Goal: Task Accomplishment & Management: Manage account settings

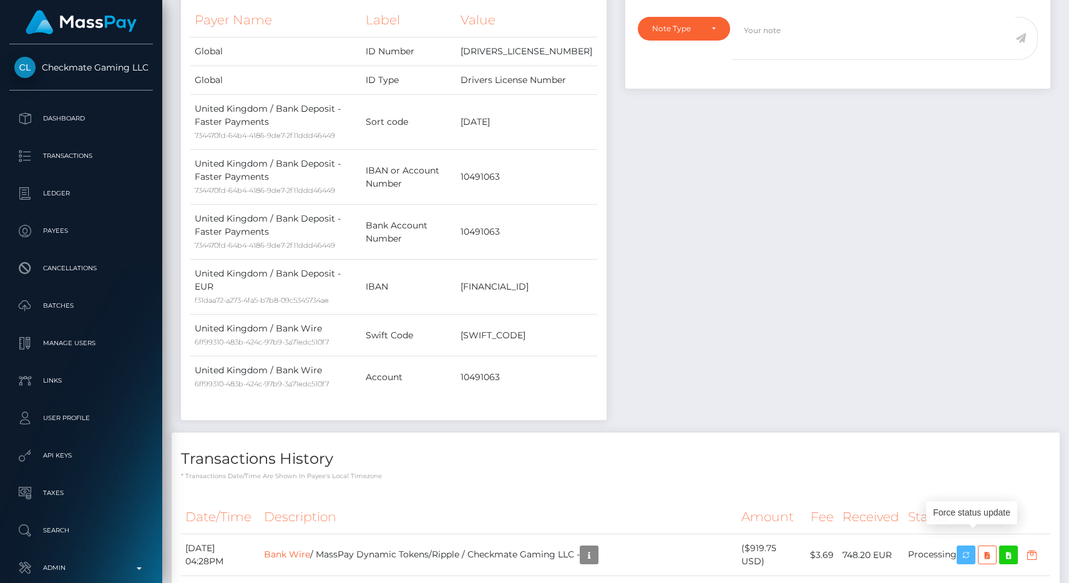
scroll to position [476, 0]
click at [386, 361] on td "Account" at bounding box center [408, 376] width 95 height 42
copy td "Account"
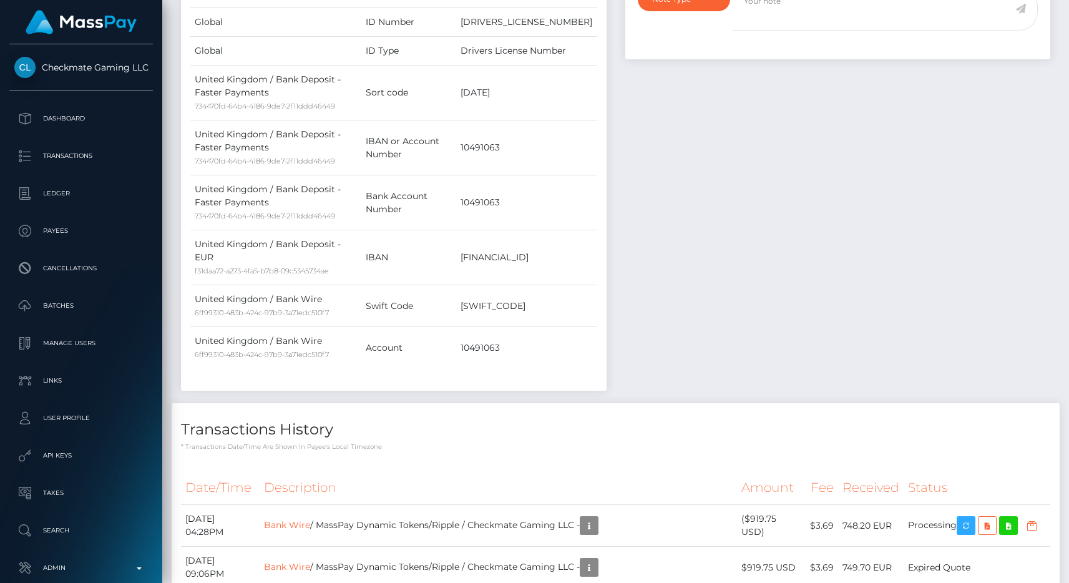
scroll to position [579, 0]
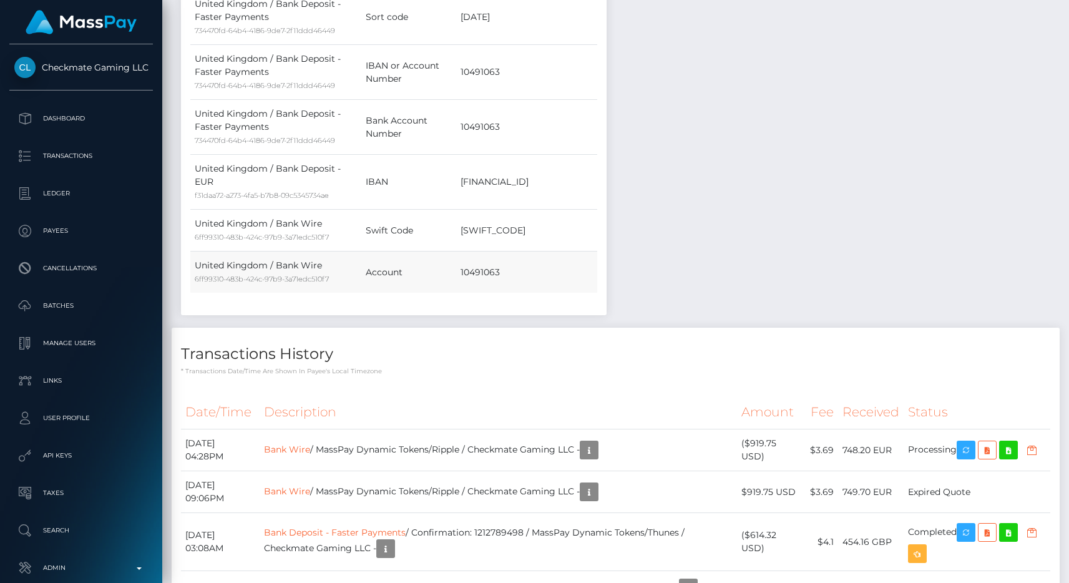
click at [398, 260] on td "Account" at bounding box center [408, 273] width 95 height 42
copy td "Account"
click at [507, 173] on td "GB45HLFX11136810491063" at bounding box center [526, 182] width 140 height 55
click at [507, 173] on td "[FINANCIAL_ID]" at bounding box center [526, 182] width 140 height 55
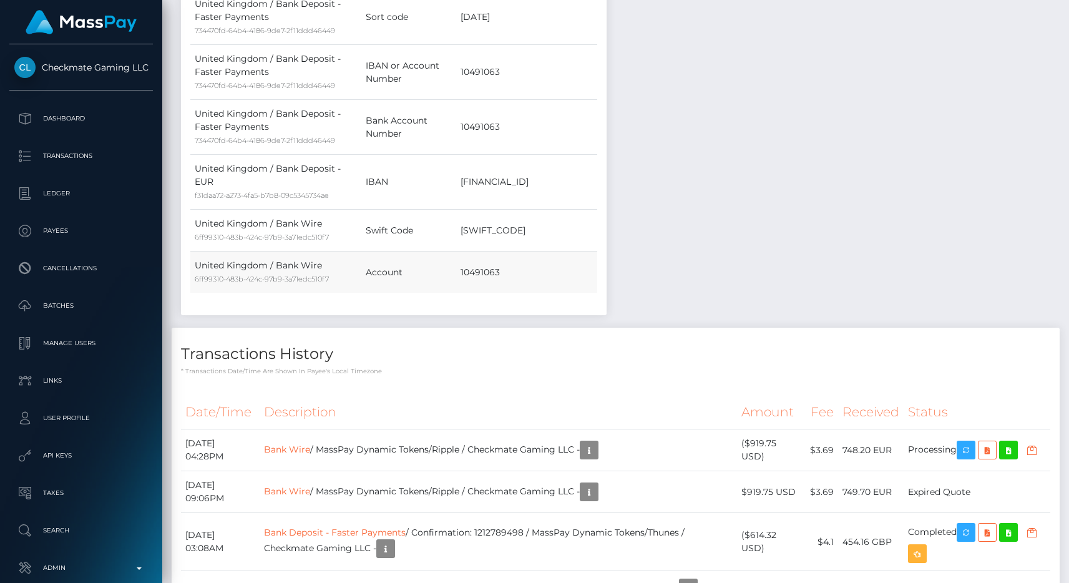
click at [408, 258] on td "Account" at bounding box center [408, 273] width 95 height 42
copy td "Account"
click at [636, 227] on div "Notes Note Type Compliance Clear Compliance General Note Type" at bounding box center [838, 86] width 445 height 484
click at [675, 243] on div "Notes Note Type Compliance Clear Compliance General Note Type" at bounding box center [838, 86] width 445 height 484
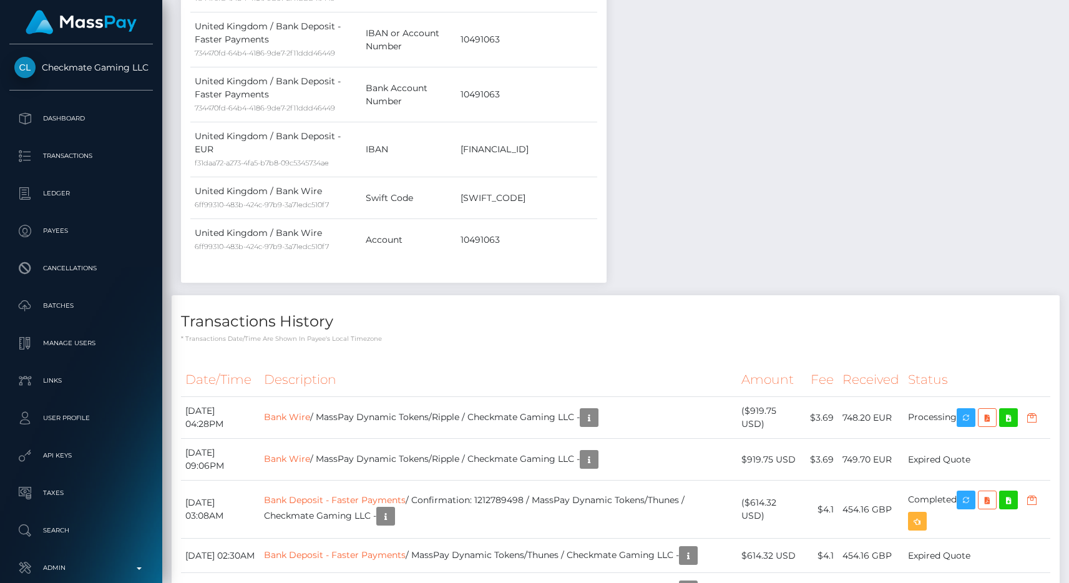
scroll to position [637, 0]
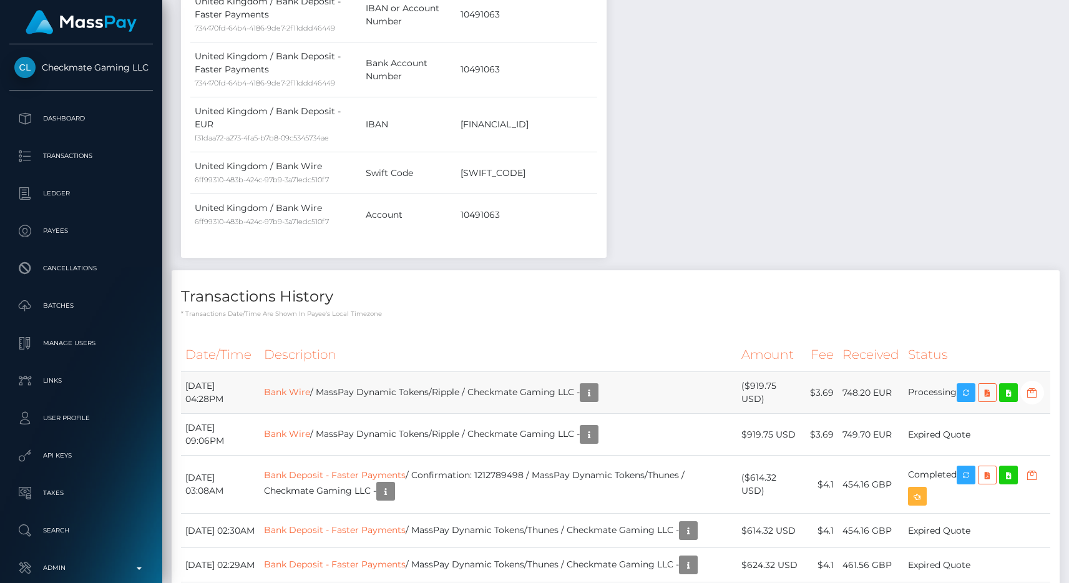
drag, startPoint x: 291, startPoint y: 383, endPoint x: 1025, endPoint y: 401, distance: 733.8
click at [1025, 401] on tr "September 15, 2025 04:28PM Bank Wire / MassPay Dynamic Tokens/Ripple / Checkmat…" at bounding box center [616, 393] width 870 height 42
click at [1025, 401] on td "Processing" at bounding box center [977, 393] width 147 height 42
click at [965, 305] on div "Transactions History * Transactions date/time are shown in payee's local timezo…" at bounding box center [616, 487] width 888 height 434
click at [606, 109] on div "Payee Attributes Payer Name Label Value Global" at bounding box center [394, 28] width 445 height 484
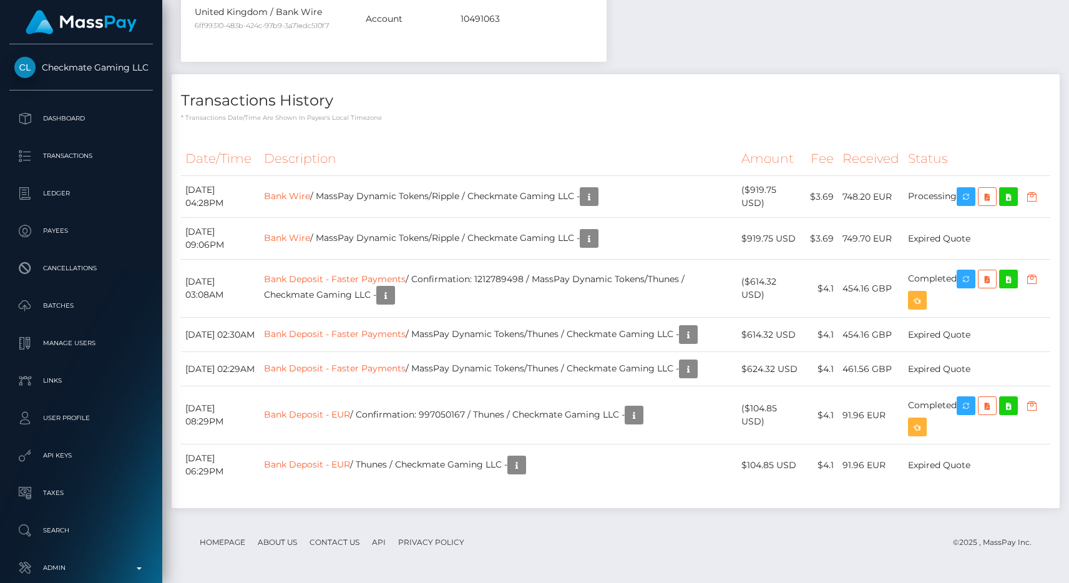
scroll to position [855, 0]
click at [676, 142] on th "Description" at bounding box center [499, 159] width 478 height 34
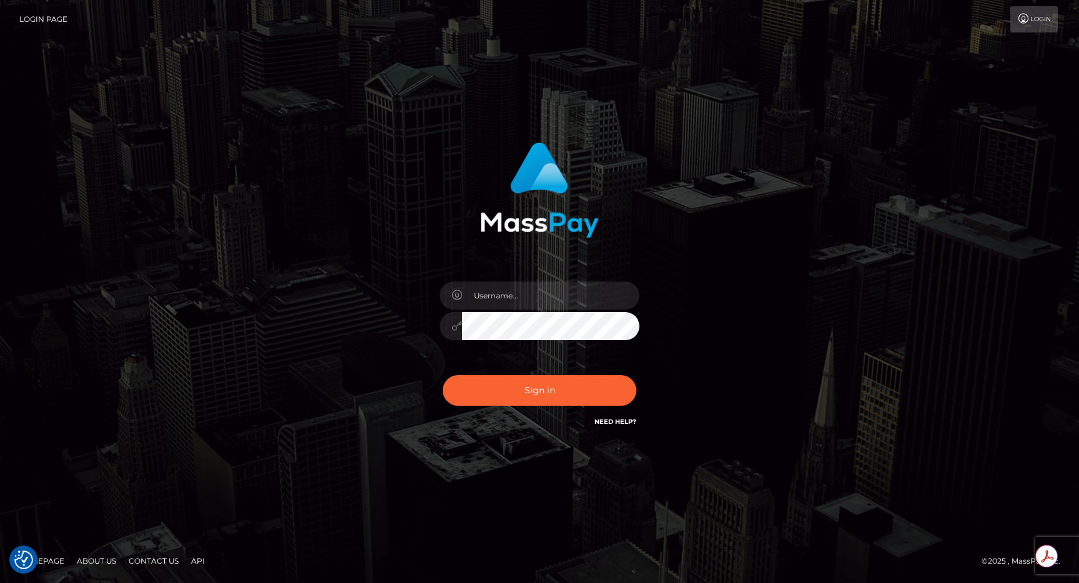
type input "egblue"
click at [566, 391] on button "Sign in" at bounding box center [540, 390] width 194 height 31
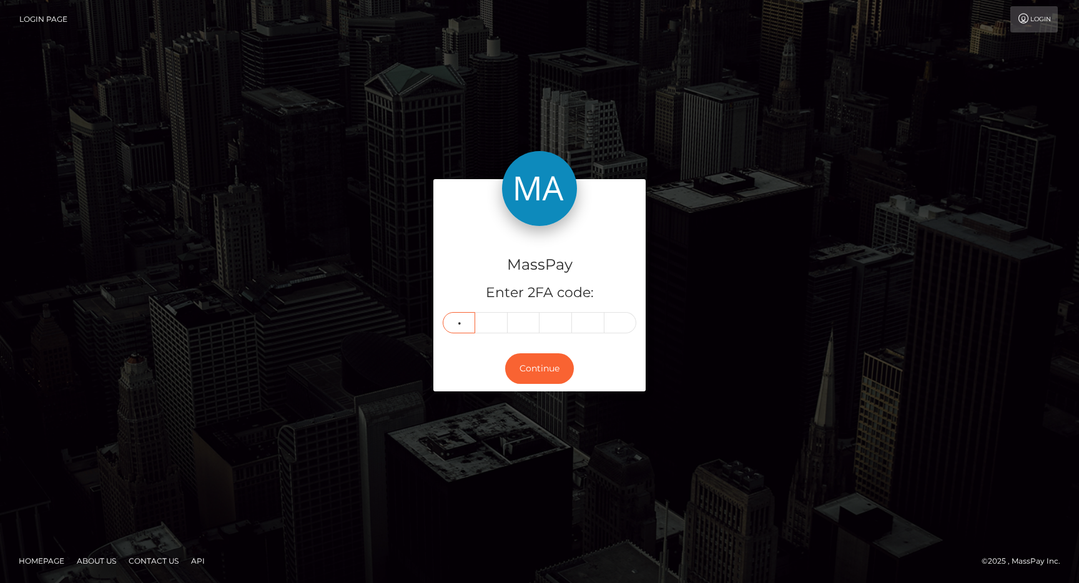
type input "0"
type input "8"
type input "6"
type input "2"
type input "5"
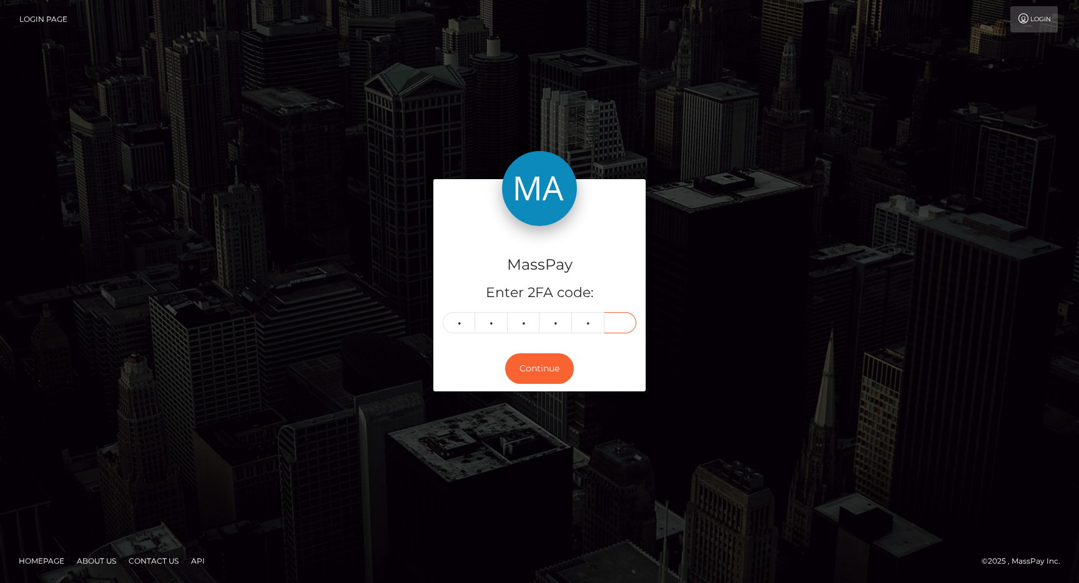
type input "0"
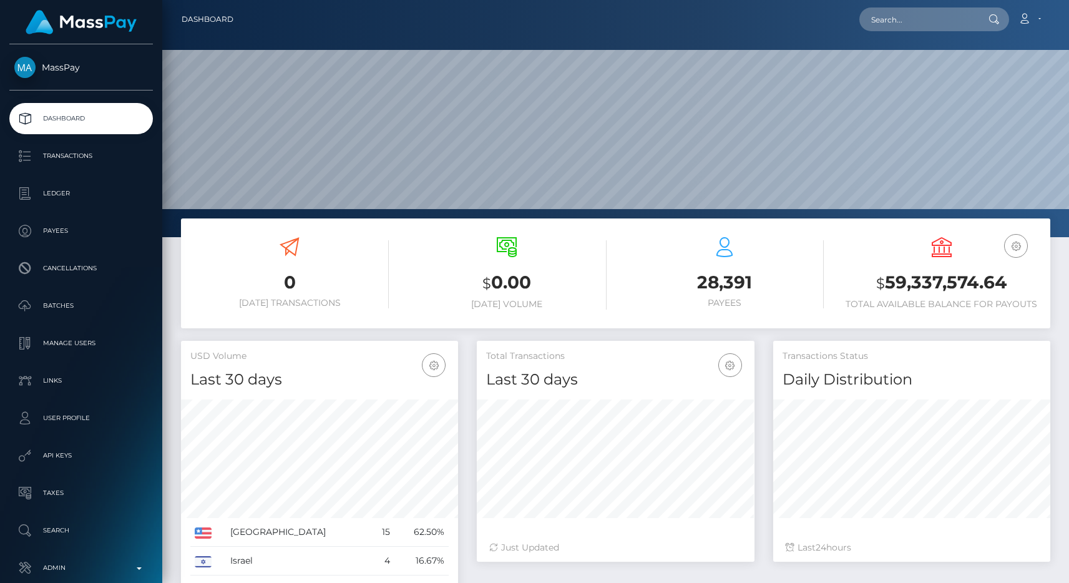
scroll to position [222, 278]
click at [910, 12] on input "text" at bounding box center [918, 19] width 117 height 24
paste input "6034c97b-9248-11f0-bd85-0694aced620b"
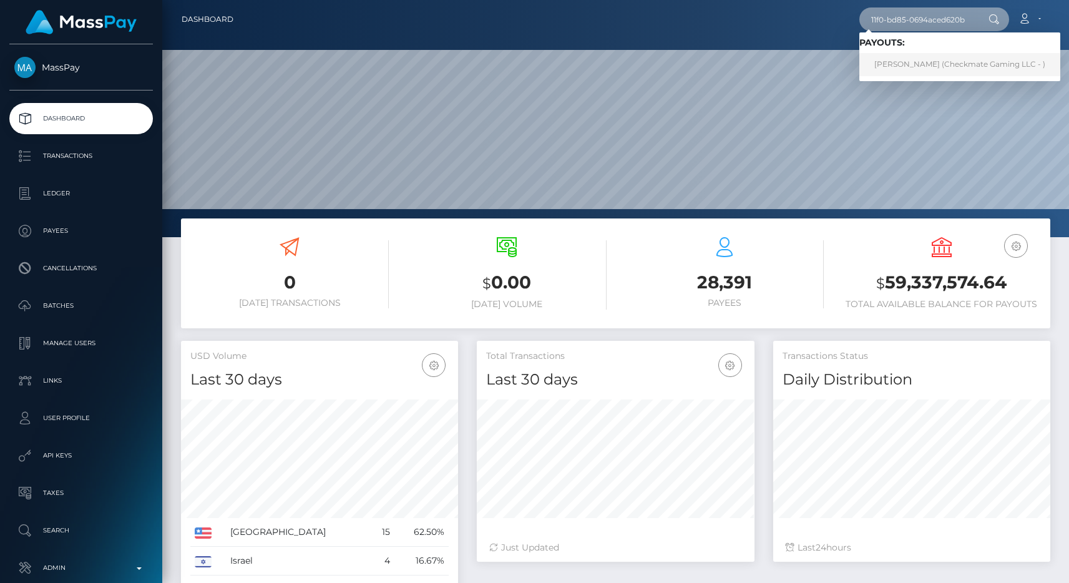
type input "6034c97b-9248-11f0-bd85-0694aced620b"
click at [946, 61] on link "Adam Robinson (Checkmate Gaming LLC - )" at bounding box center [960, 64] width 201 height 23
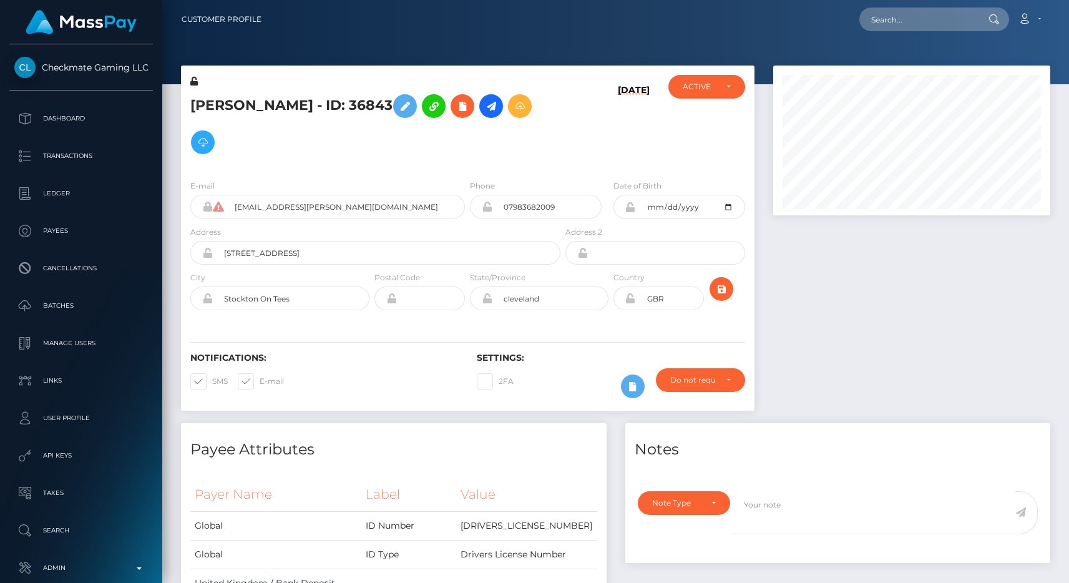
scroll to position [150, 278]
click at [912, 19] on input "text" at bounding box center [918, 19] width 117 height 24
paste input "GB31UBKL00002210491063"
type input "GB31UBKL00002210491063"
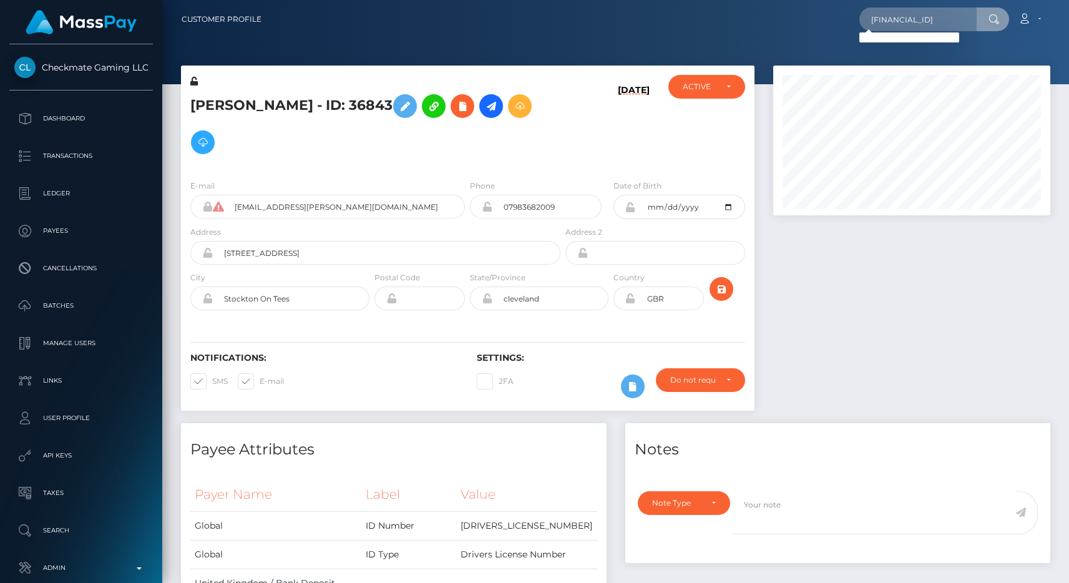
click at [794, 330] on div at bounding box center [912, 245] width 296 height 358
click at [907, 17] on input "GB31UBKL00002210491063" at bounding box center [918, 19] width 117 height 24
click at [840, 304] on div at bounding box center [912, 245] width 296 height 358
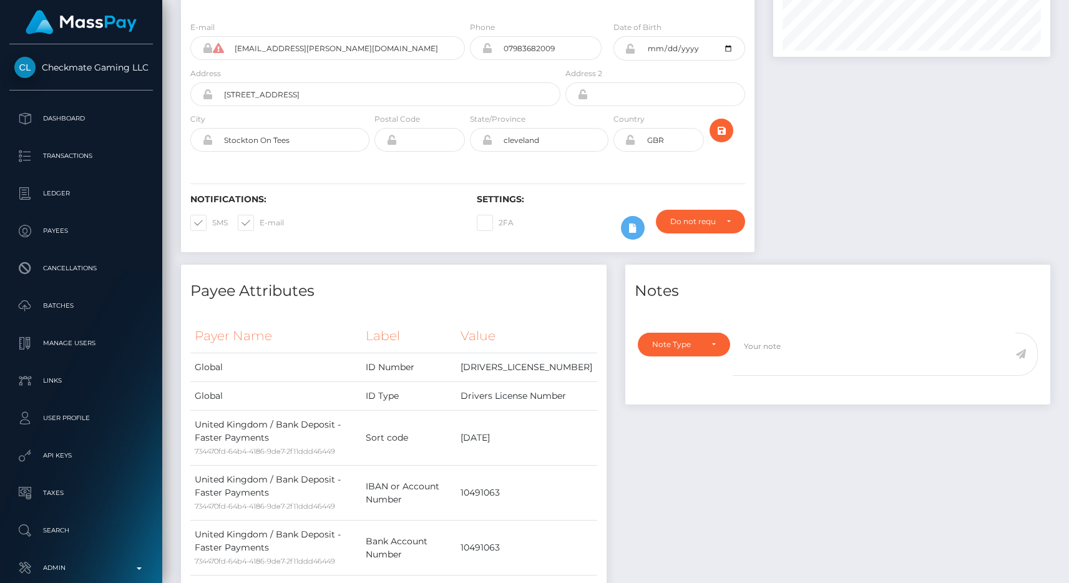
scroll to position [392, 0]
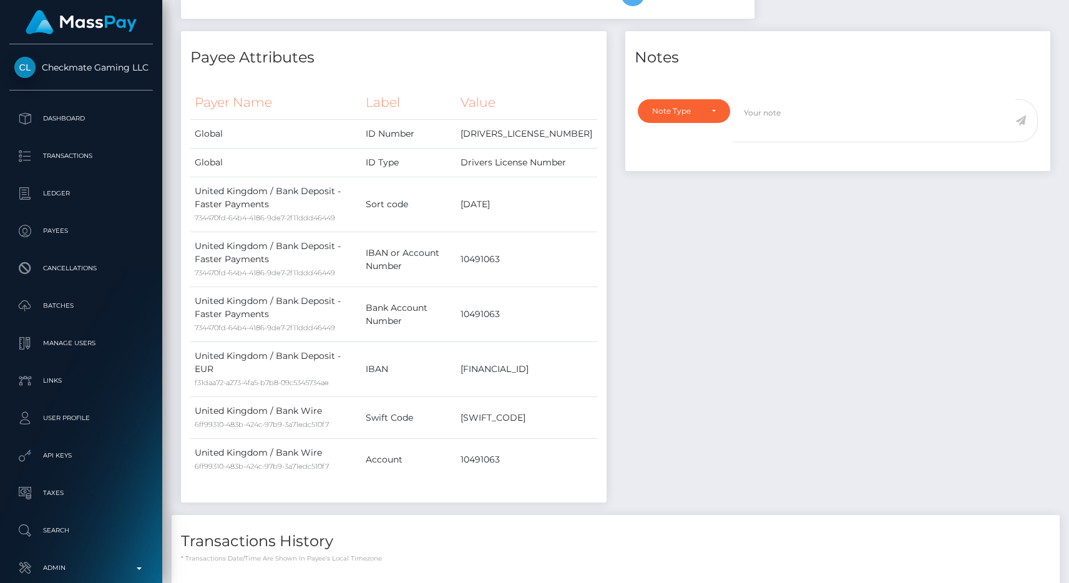
click at [620, 351] on div "Notes Note Type Compliance Clear Compliance General Note Type" at bounding box center [838, 273] width 445 height 484
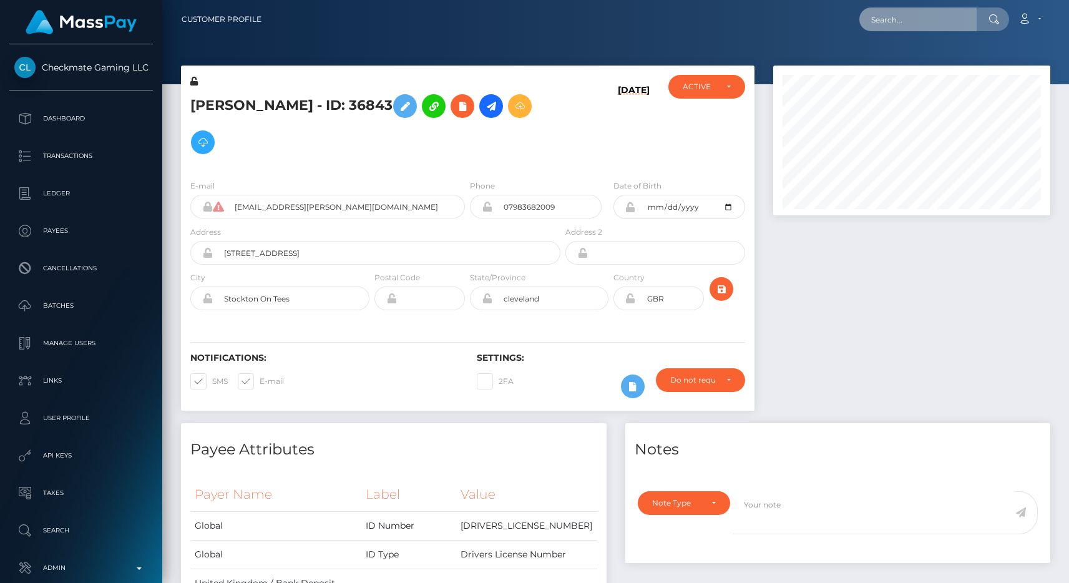
click at [891, 29] on input "text" at bounding box center [918, 19] width 117 height 24
paste input "pout_KyP1gHOehJfCQ"
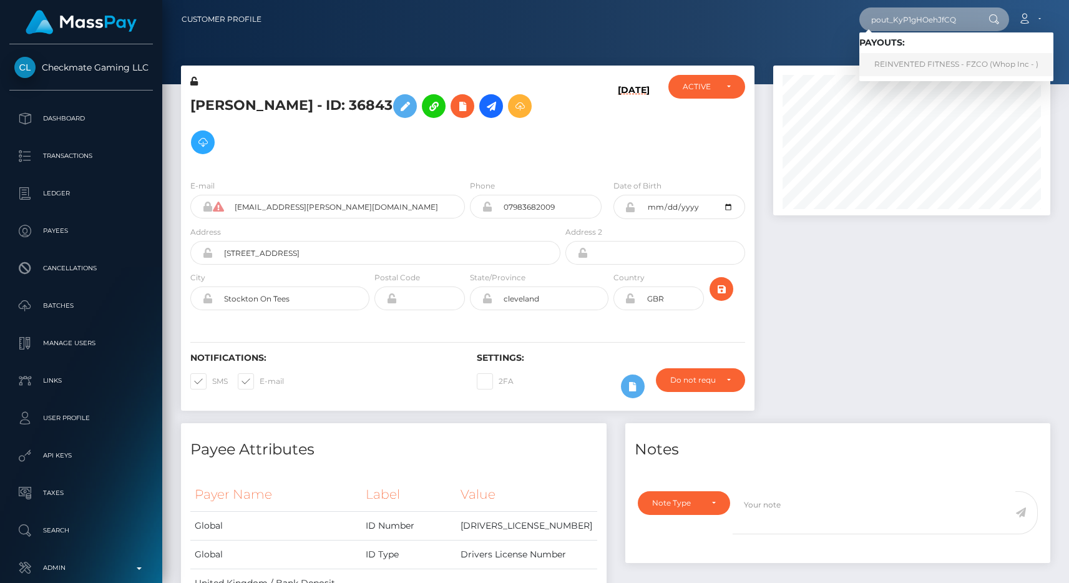
type input "pout_KyP1gHOehJfCQ"
click at [920, 61] on link "REINVENTED FITNESS - FZCO (Whop Inc - )" at bounding box center [957, 64] width 194 height 23
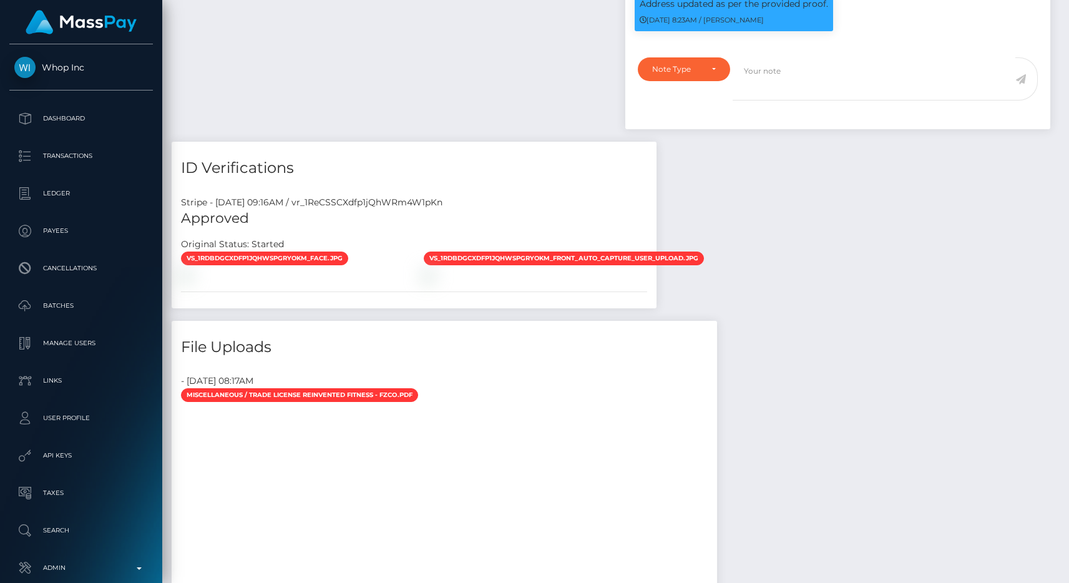
scroll to position [150, 278]
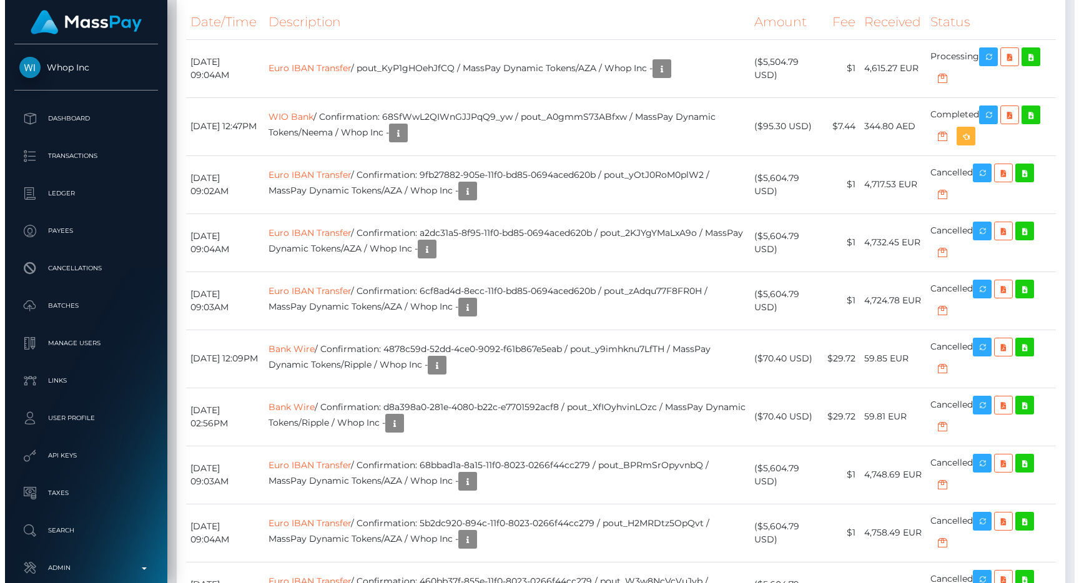
scroll to position [2223, 0]
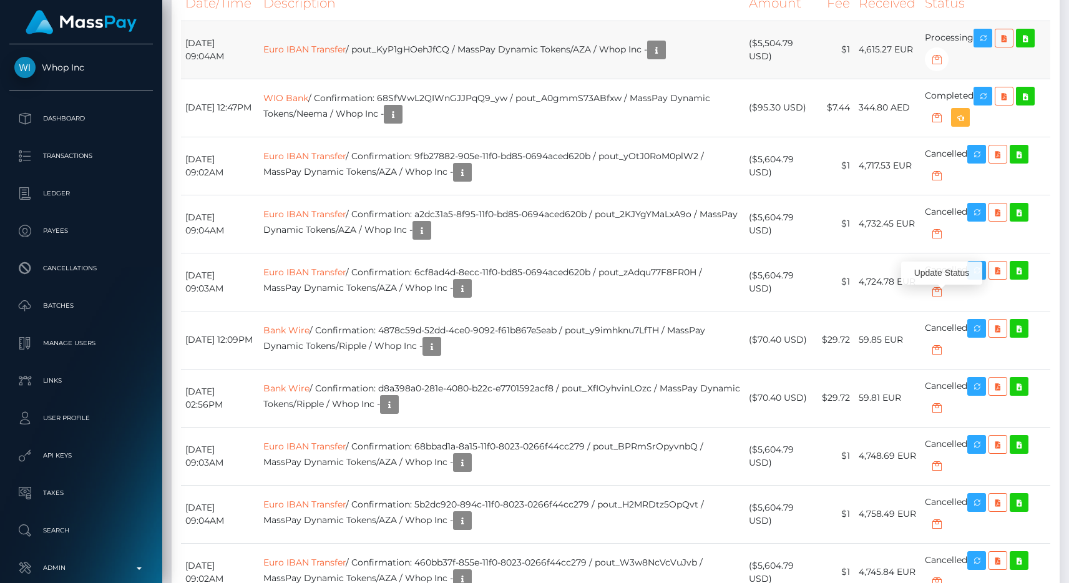
click at [937, 67] on icon "button" at bounding box center [937, 60] width 15 height 16
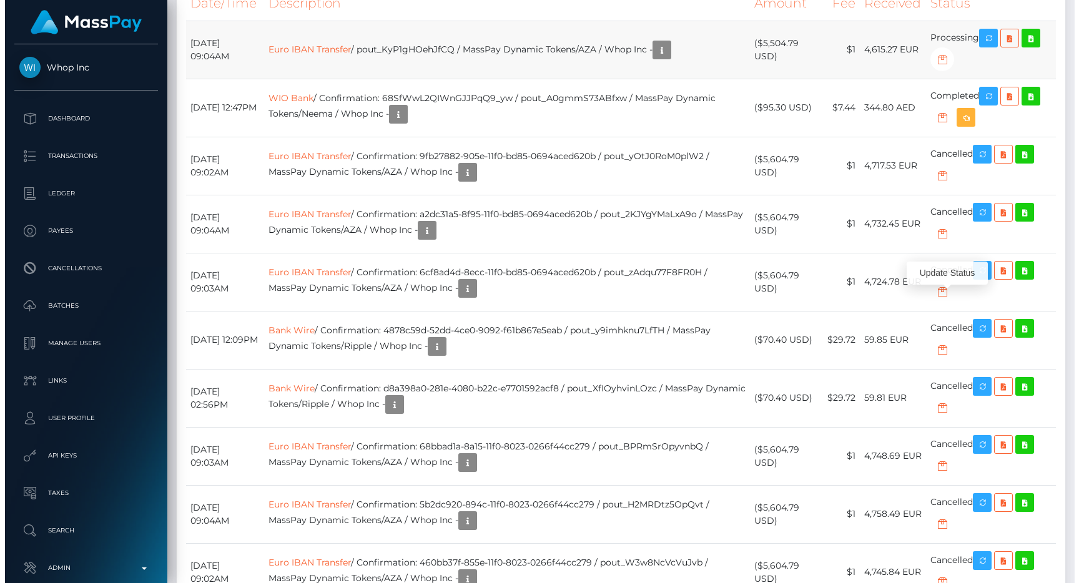
scroll to position [624187, 624060]
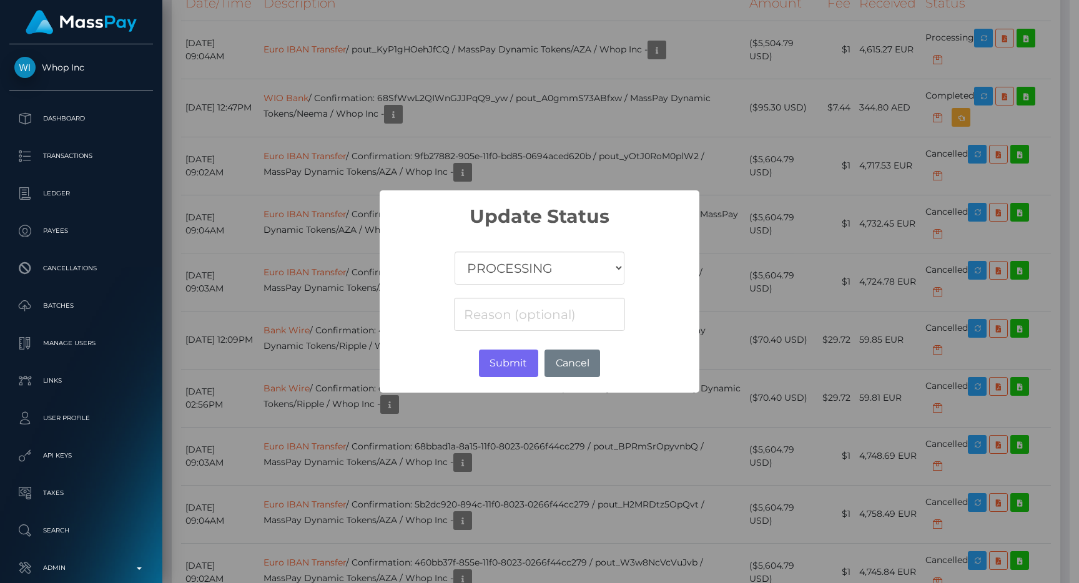
click at [551, 273] on select "COMPLETED CANCELLED READY_FOR_PICKUP PROCESSING" at bounding box center [540, 268] width 170 height 33
select select "CANCELLED"
click at [455, 252] on select "COMPLETED CANCELLED READY_FOR_PICKUP PROCESSING" at bounding box center [540, 268] width 170 height 33
click at [530, 315] on input at bounding box center [539, 314] width 171 height 33
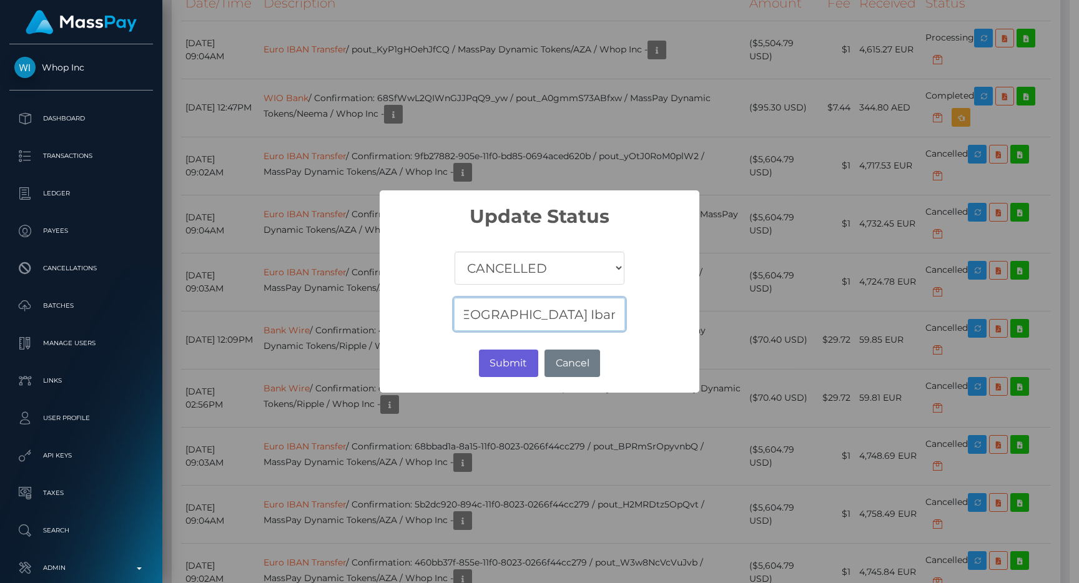
type input "Sending EUR to a UAE Iban is not accepted"
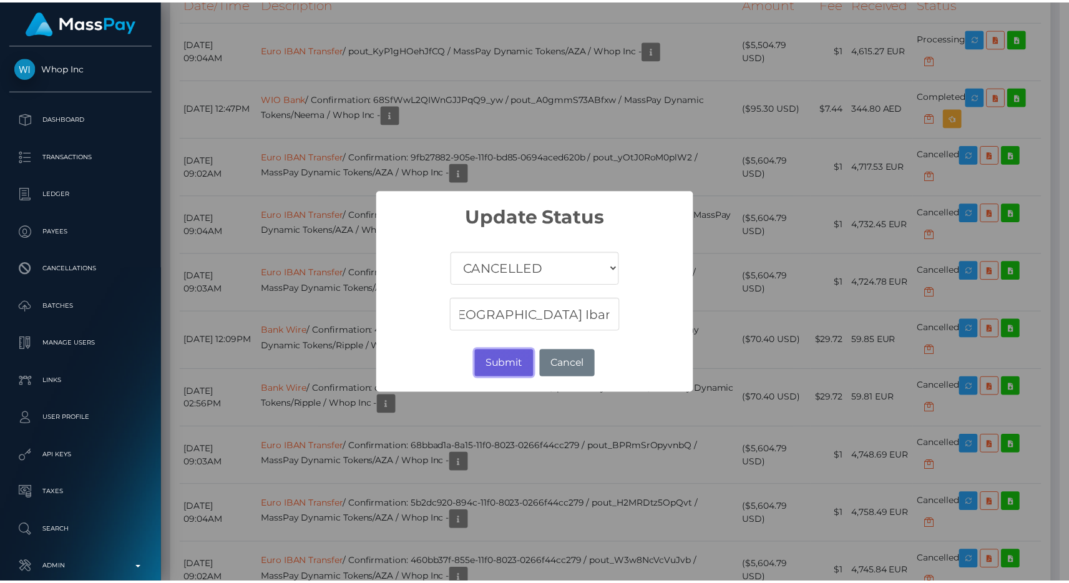
scroll to position [0, 0]
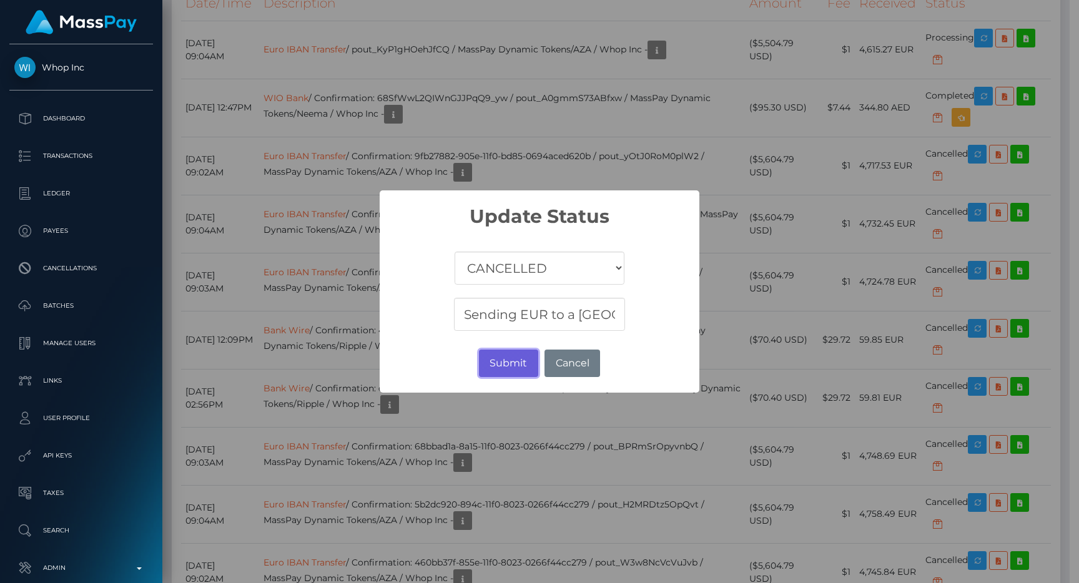
click at [501, 353] on button "Submit" at bounding box center [508, 363] width 59 height 27
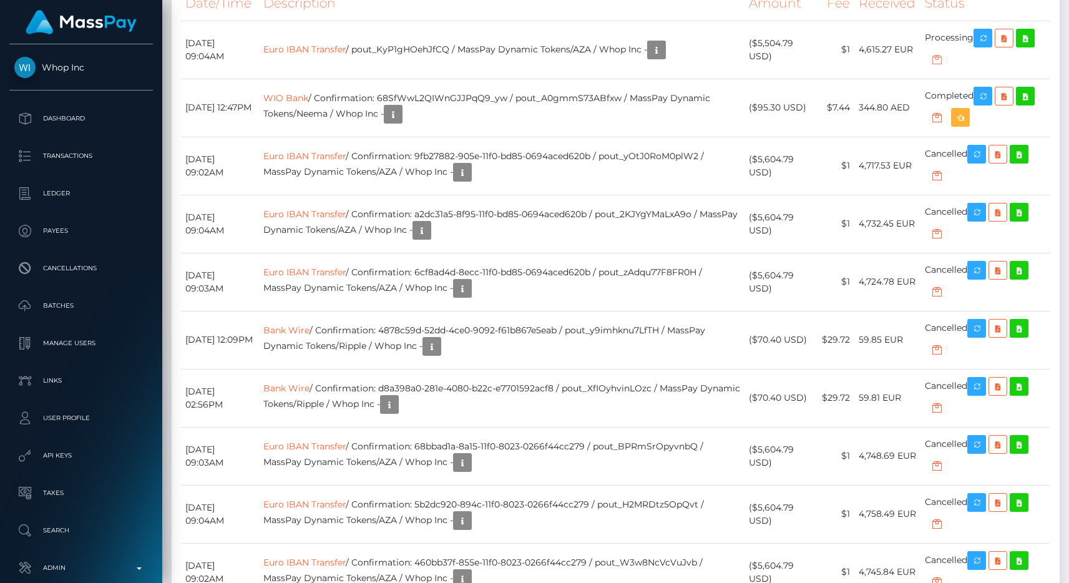
scroll to position [624187, 624060]
